Goal: Information Seeking & Learning: Find contact information

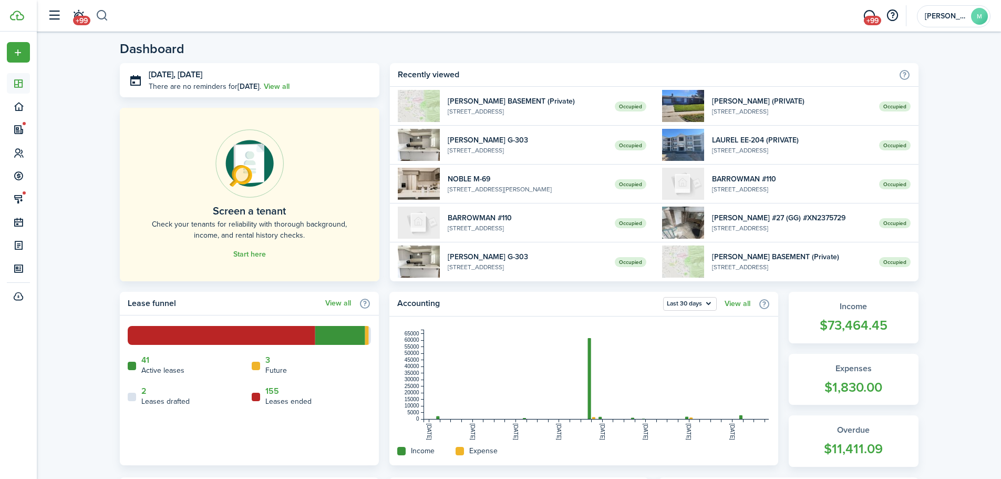
click at [100, 16] on button "button" at bounding box center [102, 16] width 13 height 18
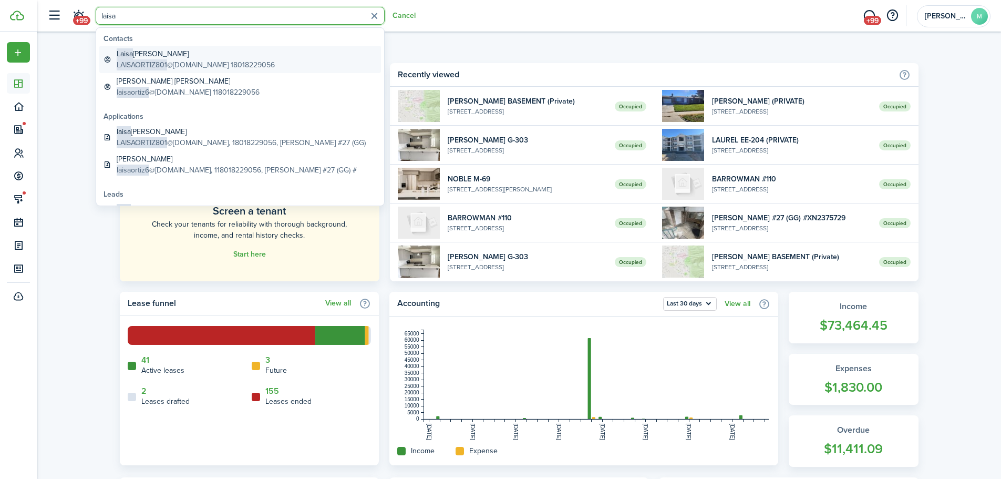
type input "laisa"
click at [204, 60] on global-search-item-description "LAISAORTIZ801 @[DOMAIN_NAME] 18018229056" at bounding box center [196, 64] width 158 height 11
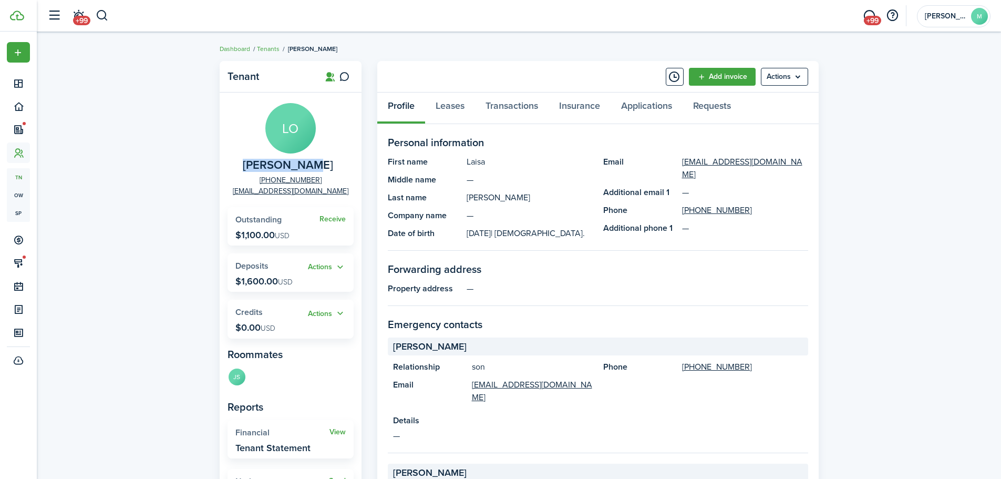
drag, startPoint x: 324, startPoint y: 163, endPoint x: 247, endPoint y: 167, distance: 76.8
click at [247, 167] on panel-main-group "LO [PERSON_NAME] [PHONE_NUMBER] [EMAIL_ADDRESS][DOMAIN_NAME]" at bounding box center [291, 150] width 126 height 94
copy span "[PERSON_NAME]"
click at [231, 376] on avatar-text "JS" at bounding box center [237, 375] width 17 height 17
drag, startPoint x: 330, startPoint y: 169, endPoint x: 241, endPoint y: 163, distance: 89.5
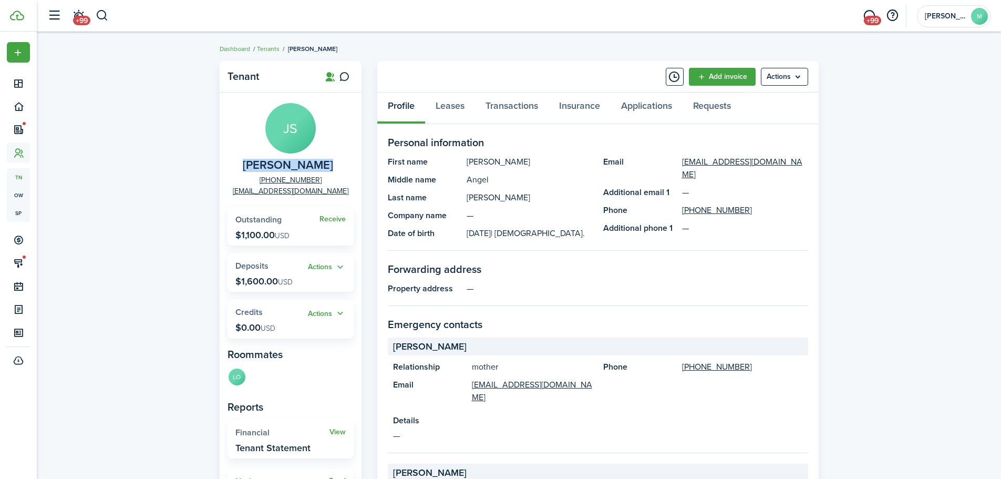
click at [241, 163] on panel-main-group "JS [PERSON_NAME] [PHONE_NUMBER] [EMAIL_ADDRESS][DOMAIN_NAME]" at bounding box center [291, 150] width 126 height 94
copy span "[PERSON_NAME]"
click at [445, 98] on link "Leases" at bounding box center [450, 108] width 50 height 32
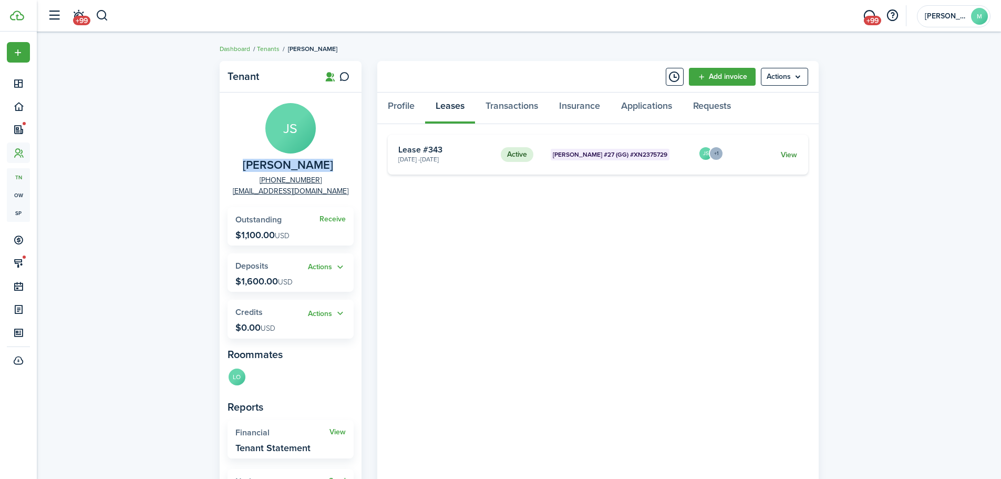
click at [786, 155] on link "View" at bounding box center [789, 154] width 16 height 11
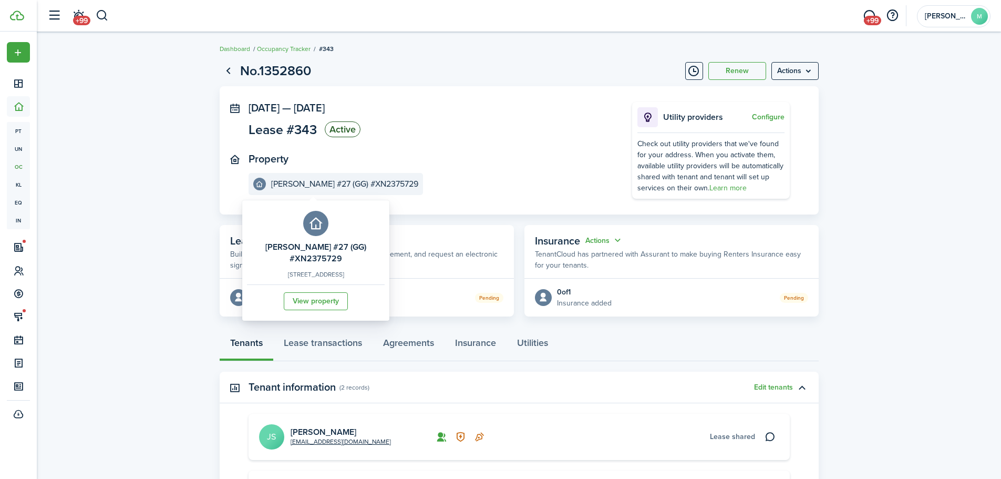
click at [319, 292] on link "View property" at bounding box center [316, 301] width 64 height 18
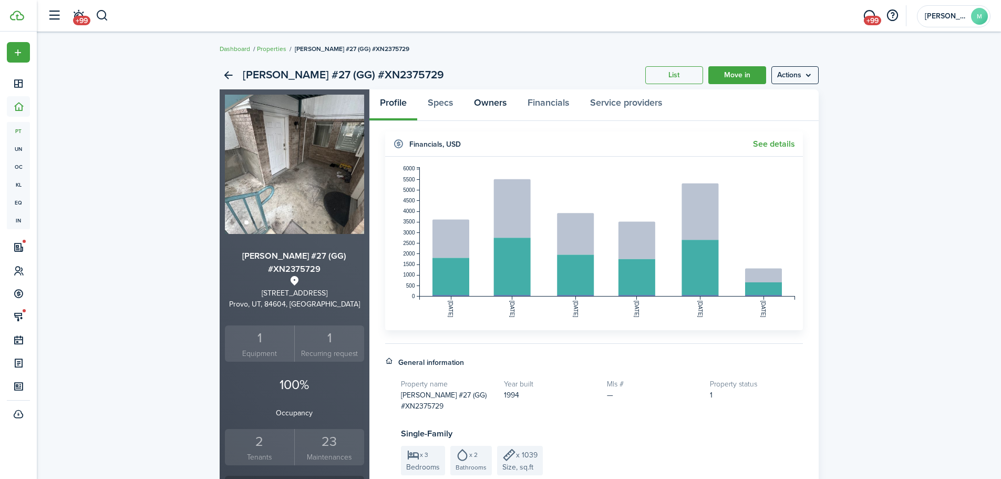
click at [488, 98] on link "Owners" at bounding box center [490, 105] width 54 height 32
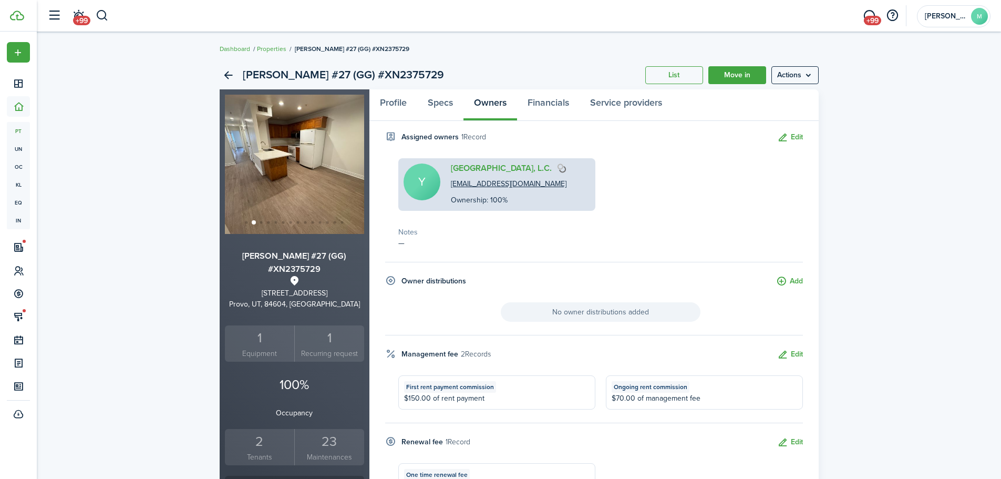
drag, startPoint x: 445, startPoint y: 167, endPoint x: 528, endPoint y: 168, distance: 82.5
click at [528, 168] on div "Y [GEOGRAPHIC_DATA], L.C. [EMAIL_ADDRESS][DOMAIN_NAME] Ownership: 100%" at bounding box center [496, 184] width 197 height 53
copy div "[GEOGRAPHIC_DATA], L.C."
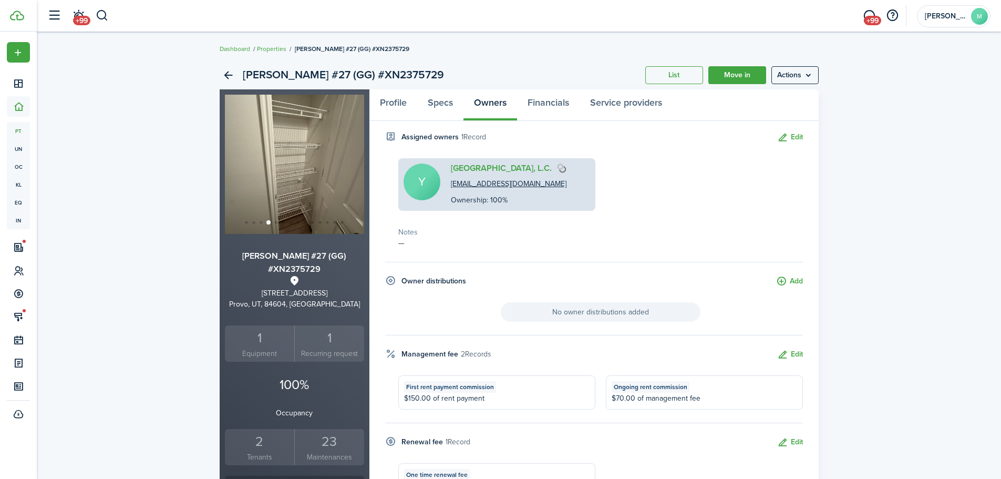
click at [582, 181] on div "Y [GEOGRAPHIC_DATA], L.C. [EMAIL_ADDRESS][DOMAIN_NAME] Ownership: 100%" at bounding box center [496, 184] width 197 height 53
click at [476, 166] on link "[GEOGRAPHIC_DATA], L.C." at bounding box center [501, 167] width 101 height 9
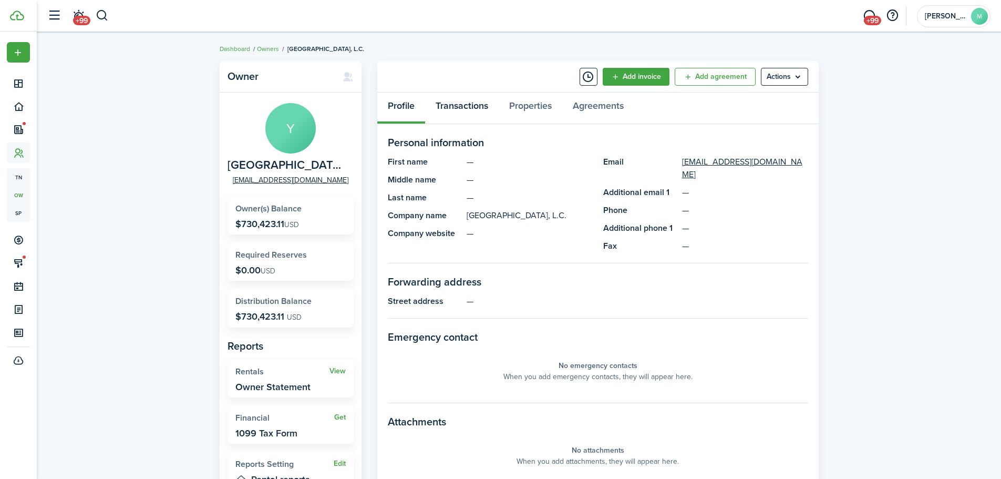
click at [477, 105] on link "Transactions" at bounding box center [462, 108] width 74 height 32
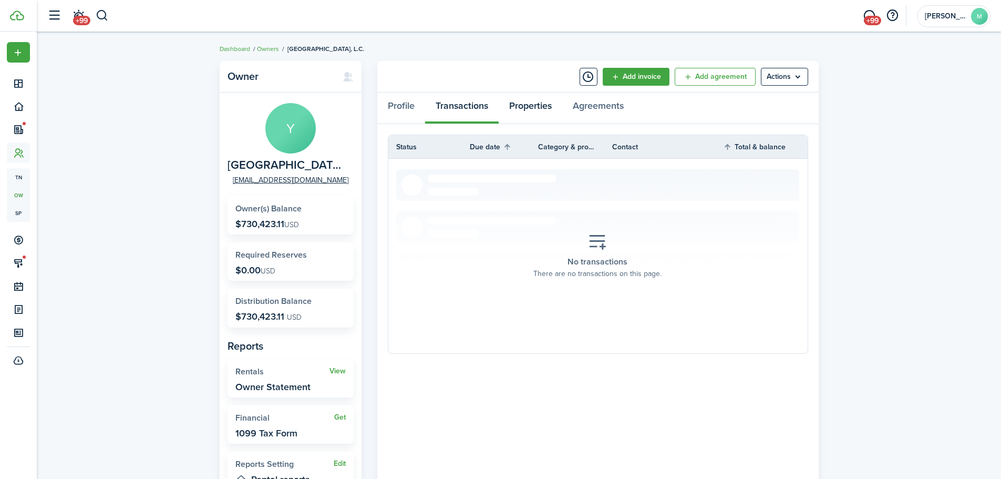
click at [541, 108] on link "Properties" at bounding box center [531, 108] width 64 height 32
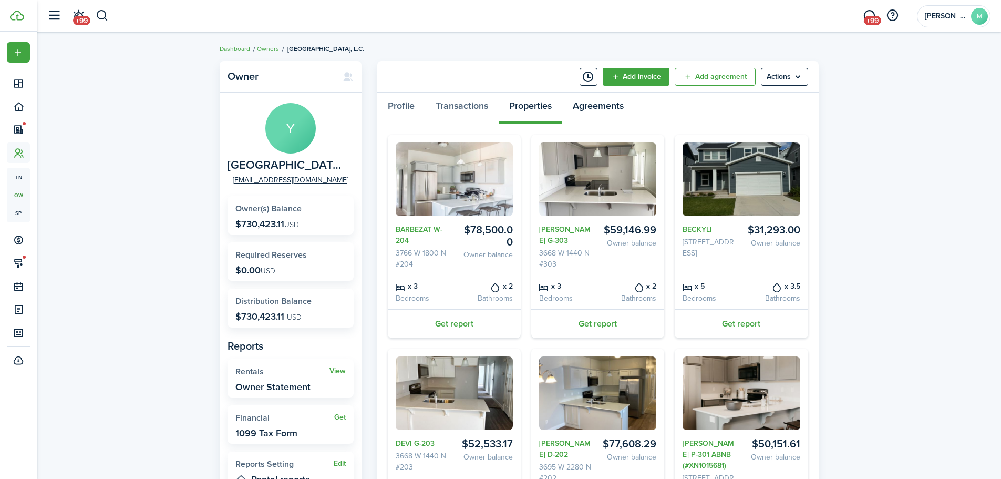
click at [589, 108] on link "Agreements" at bounding box center [598, 108] width 72 height 32
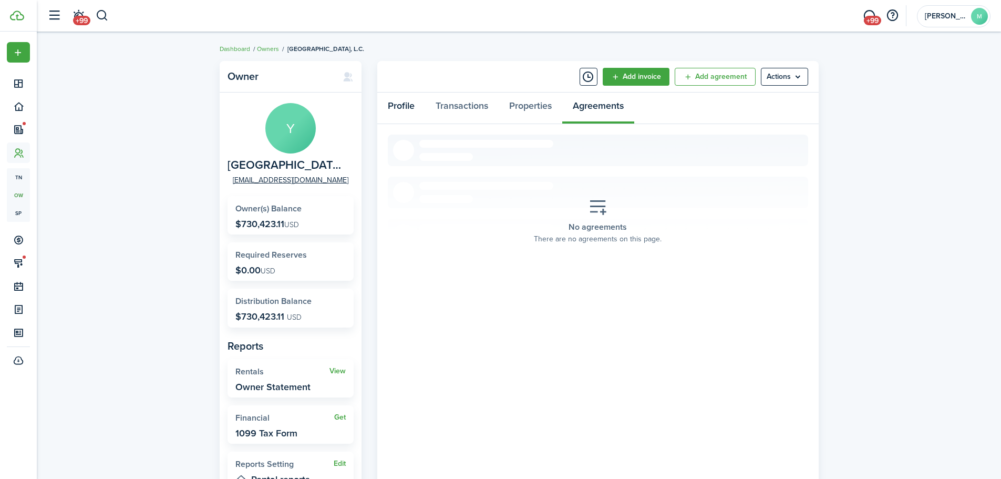
click at [406, 106] on link "Profile" at bounding box center [401, 108] width 48 height 32
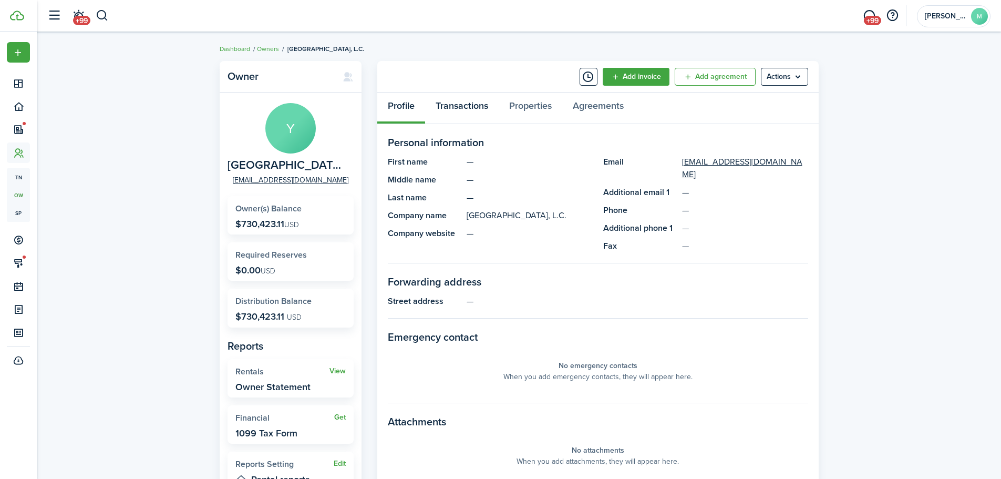
click at [468, 115] on link "Transactions" at bounding box center [462, 108] width 74 height 32
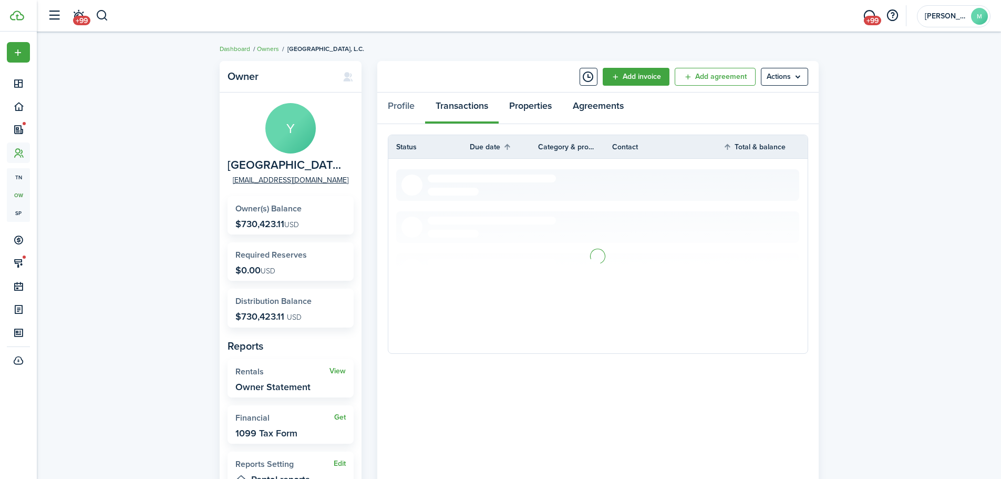
drag, startPoint x: 534, startPoint y: 105, endPoint x: 595, endPoint y: 106, distance: 61.0
click at [535, 105] on link "Properties" at bounding box center [531, 108] width 64 height 32
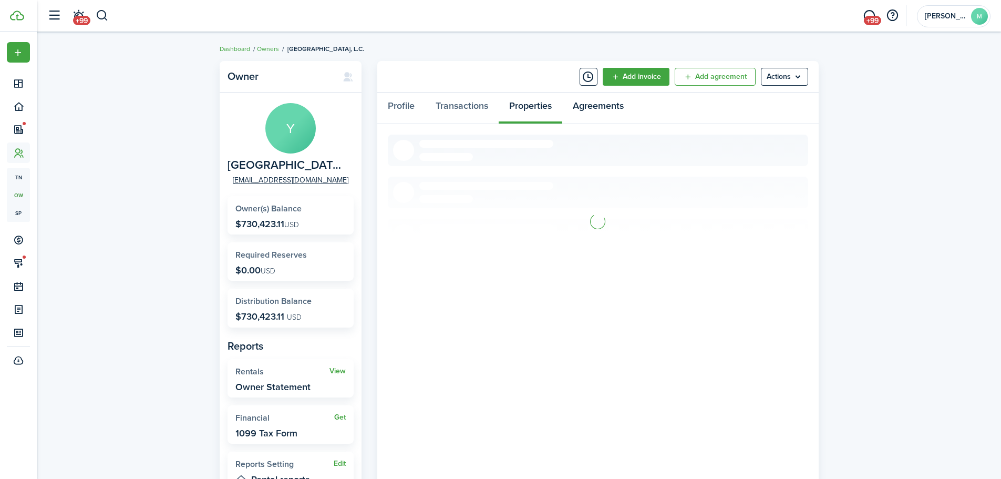
click at [599, 106] on link "Agreements" at bounding box center [598, 108] width 72 height 32
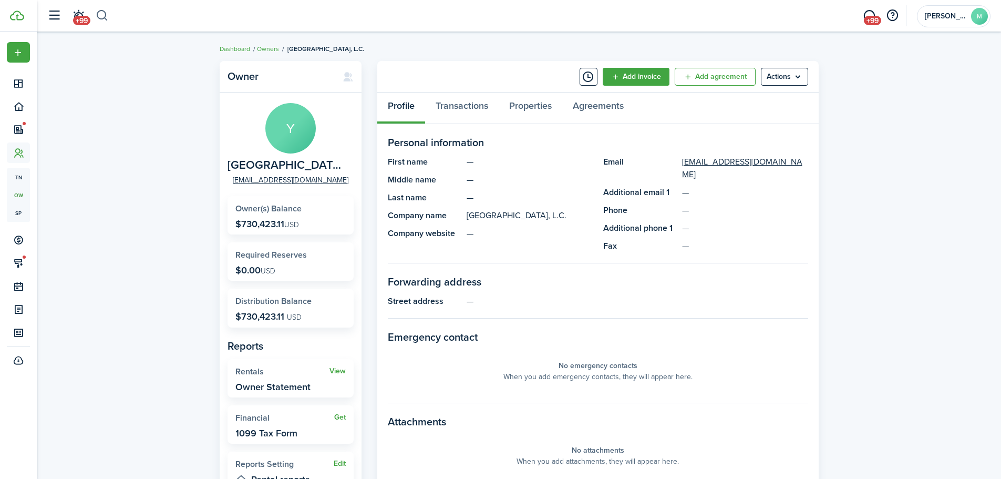
click at [99, 16] on button "button" at bounding box center [102, 16] width 13 height 18
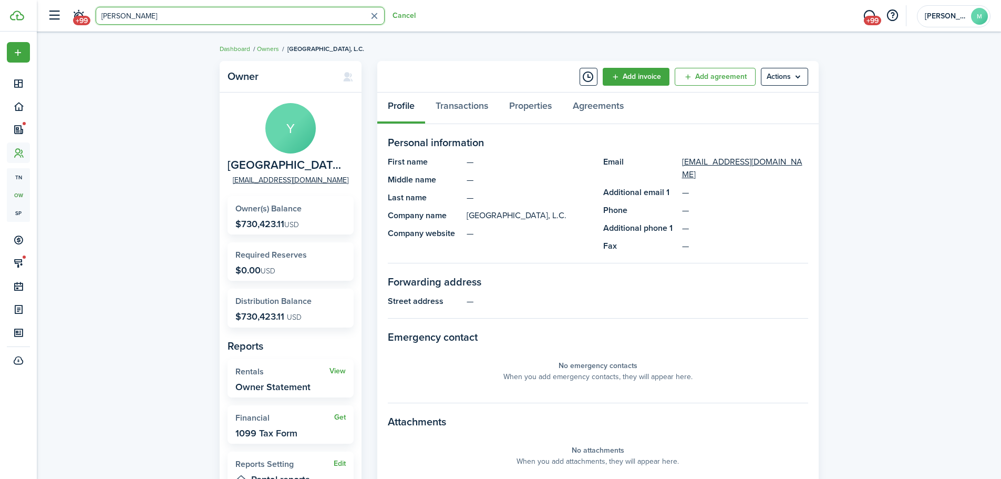
type input "[PERSON_NAME]"
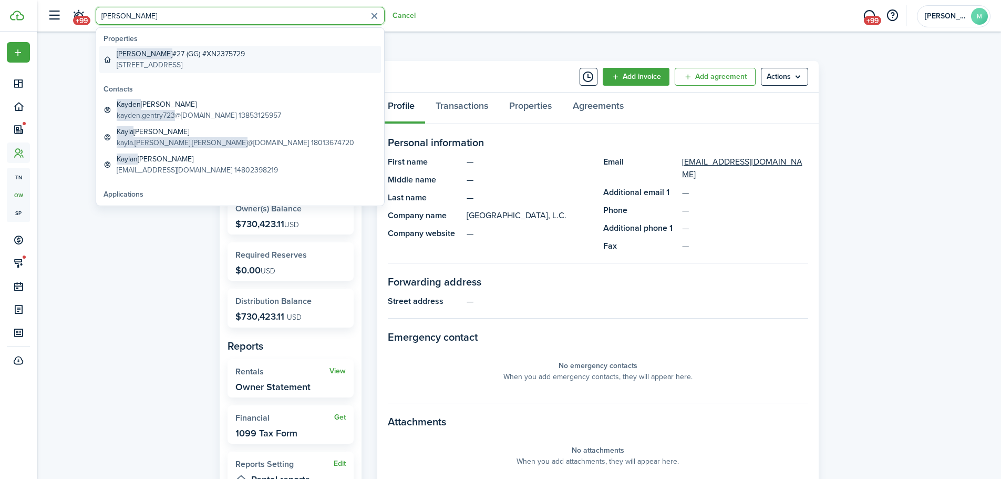
click at [162, 63] on global-search-item-description "[STREET_ADDRESS]" at bounding box center [181, 64] width 128 height 11
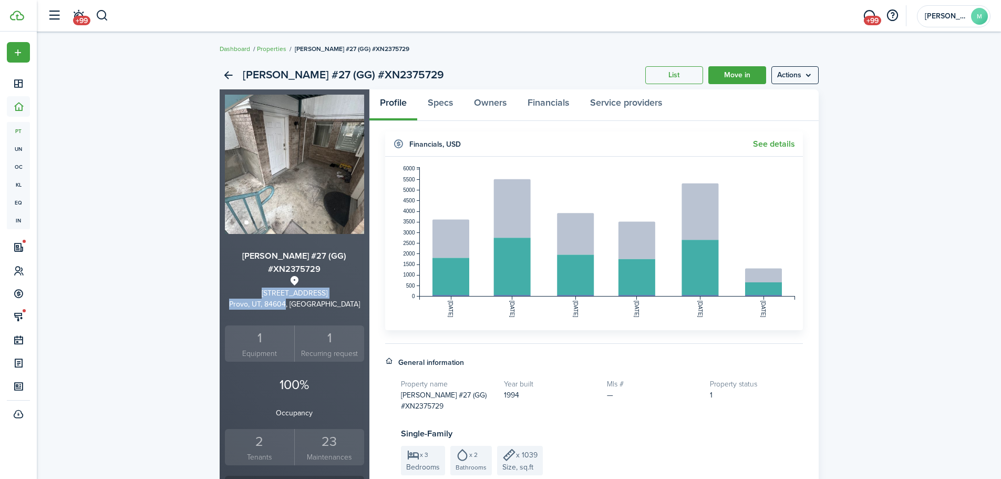
drag, startPoint x: 314, startPoint y: 291, endPoint x: 251, endPoint y: 275, distance: 64.9
click at [251, 275] on div "[PERSON_NAME] #27 (GG) #XN2375729 [STREET_ADDRESS]" at bounding box center [294, 280] width 139 height 60
copy div "[STREET_ADDRESS]"
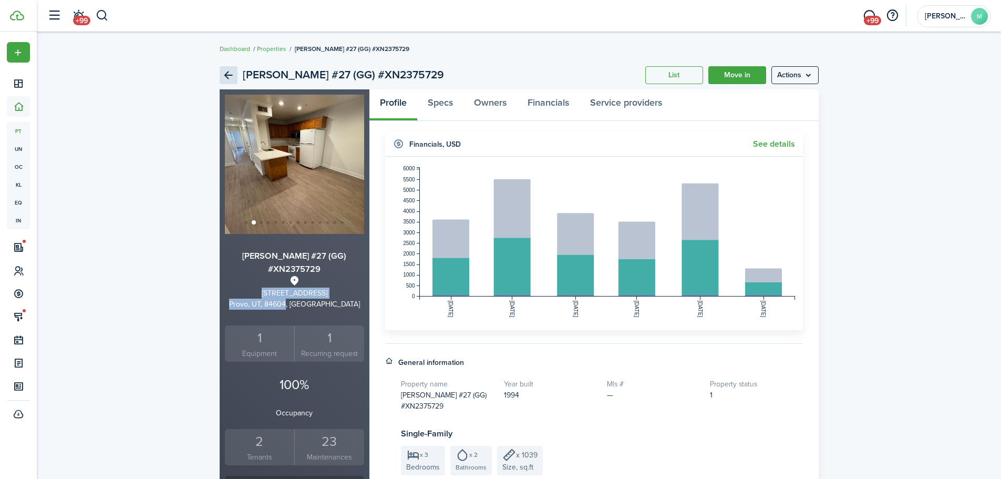
click at [230, 76] on link "Back" at bounding box center [229, 75] width 18 height 18
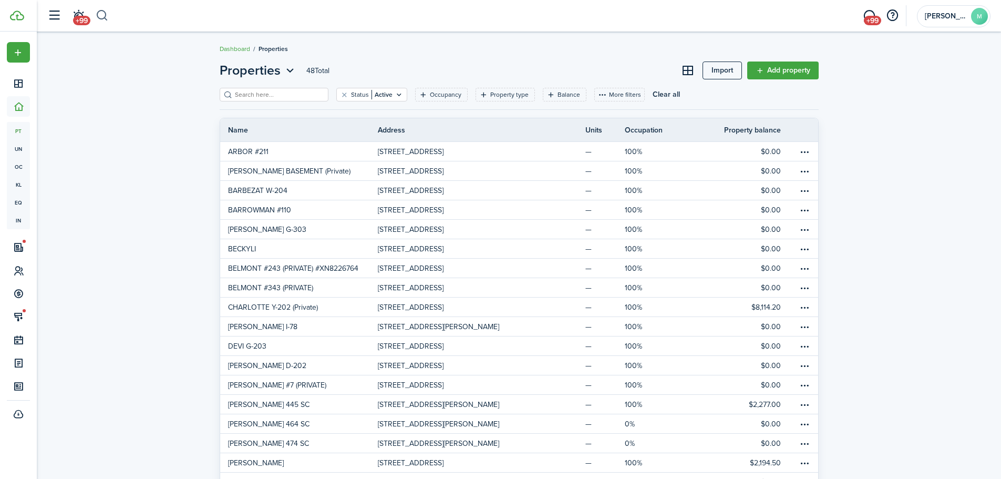
click at [100, 13] on button "button" at bounding box center [102, 16] width 13 height 18
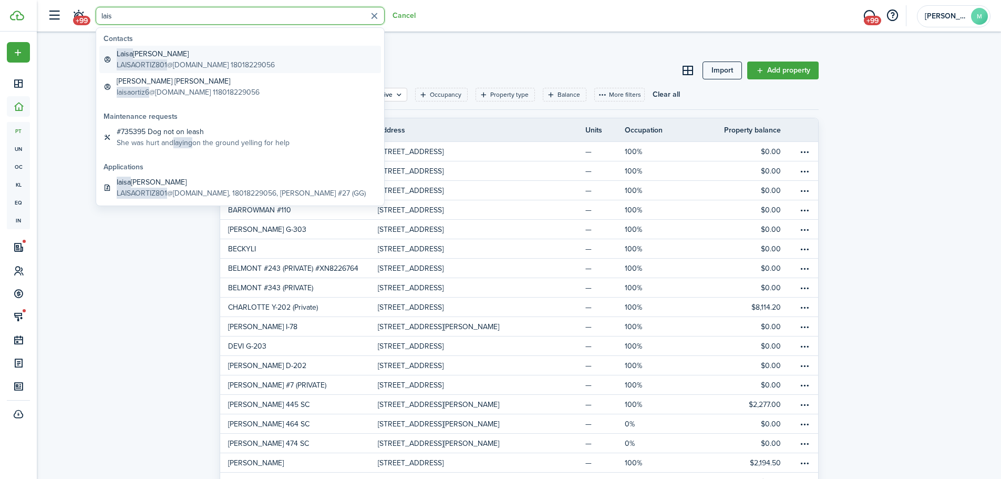
type input "lais"
click at [173, 57] on global-search-item-title "[PERSON_NAME]" at bounding box center [196, 53] width 158 height 11
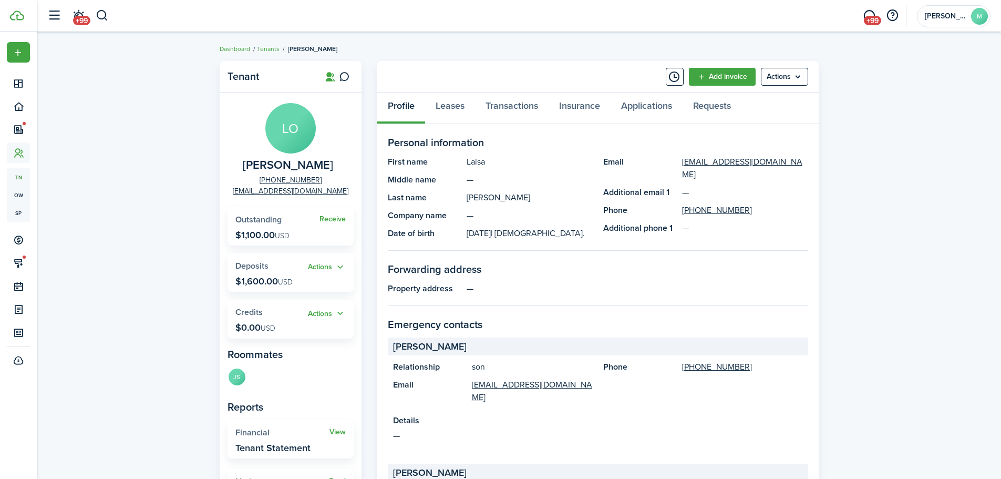
click at [174, 234] on div "Tenant LO [PERSON_NAME] [PHONE_NUMBER] [EMAIL_ADDRESS][DOMAIN_NAME] Receive Out…" at bounding box center [519, 451] width 964 height 790
click at [508, 106] on link "Transactions" at bounding box center [512, 108] width 74 height 32
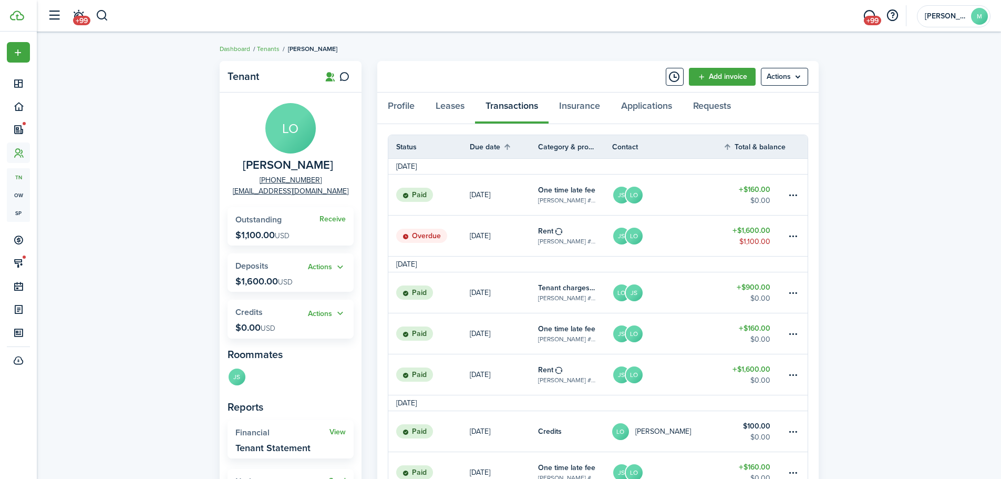
click at [698, 291] on link "LO JS" at bounding box center [667, 292] width 111 height 40
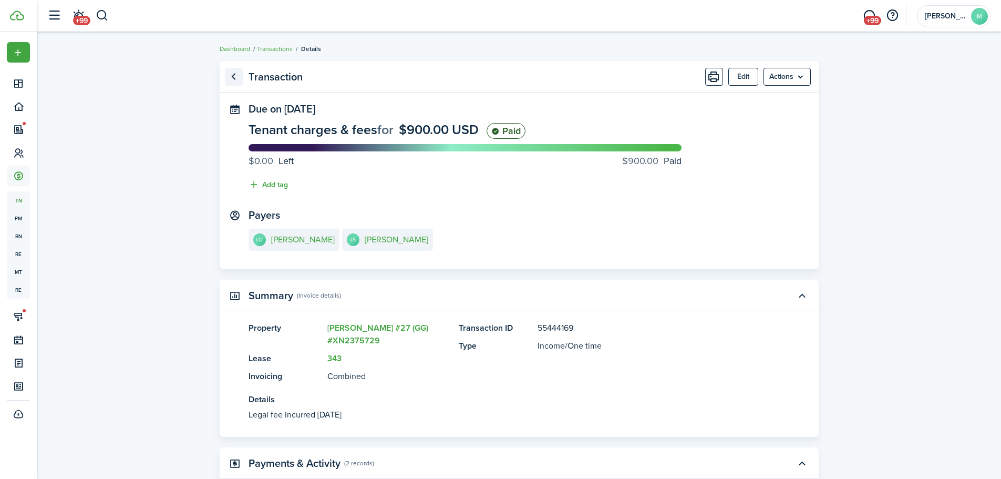
click at [240, 74] on link "Go back" at bounding box center [234, 77] width 18 height 18
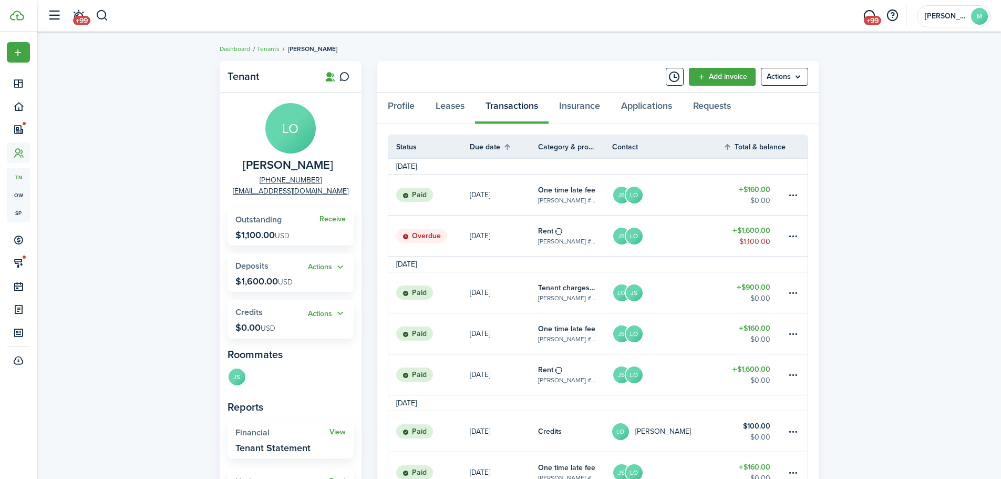
drag, startPoint x: 274, startPoint y: 235, endPoint x: 236, endPoint y: 236, distance: 38.4
click at [236, 236] on p "$1,100.00 USD" at bounding box center [262, 235] width 54 height 11
copy p "$1,100.00"
drag, startPoint x: 184, startPoint y: 256, endPoint x: 448, endPoint y: 199, distance: 269.9
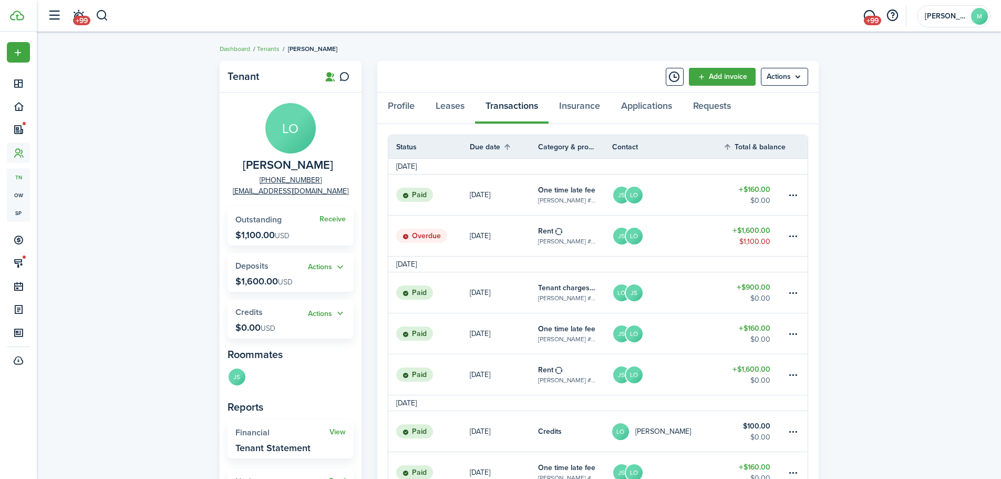
click at [692, 295] on link "LO JS" at bounding box center [667, 292] width 111 height 40
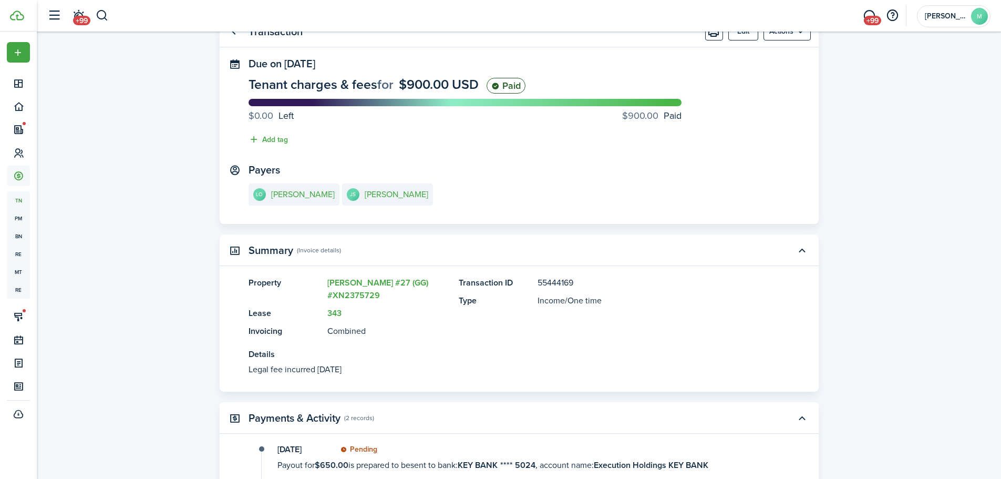
scroll to position [210, 0]
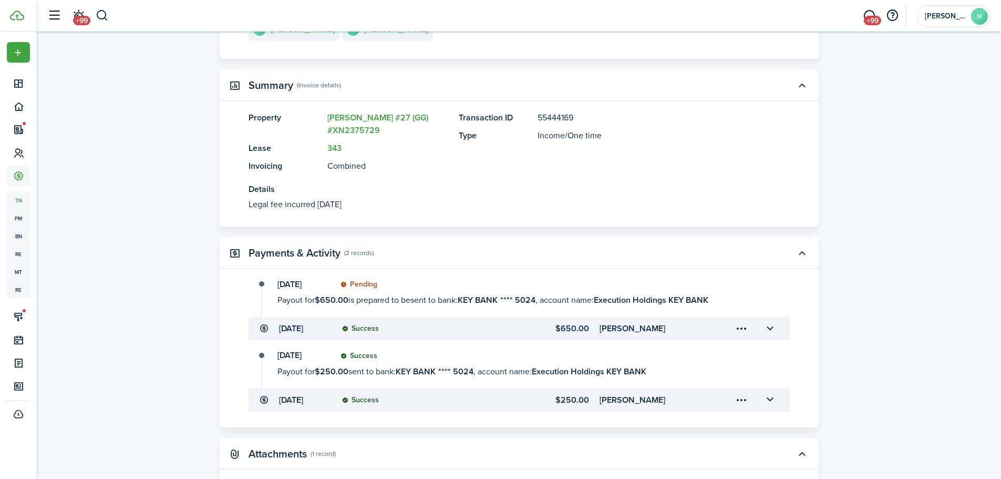
click at [934, 212] on transaction-view "Transaction Edit Actions Due on [DATE] Tenant charges & fees for $900.00 USD Pa…" at bounding box center [519, 199] width 964 height 706
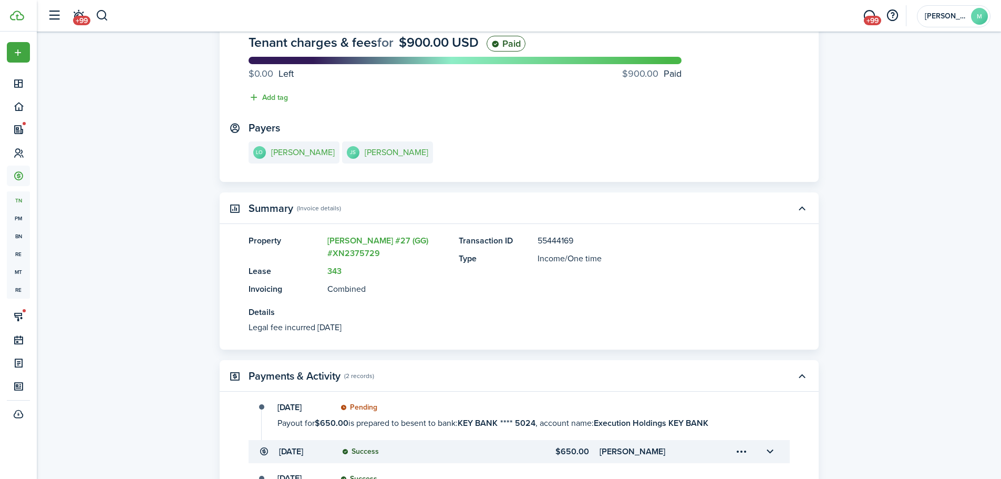
scroll to position [0, 0]
